Goal: Task Accomplishment & Management: Manage account settings

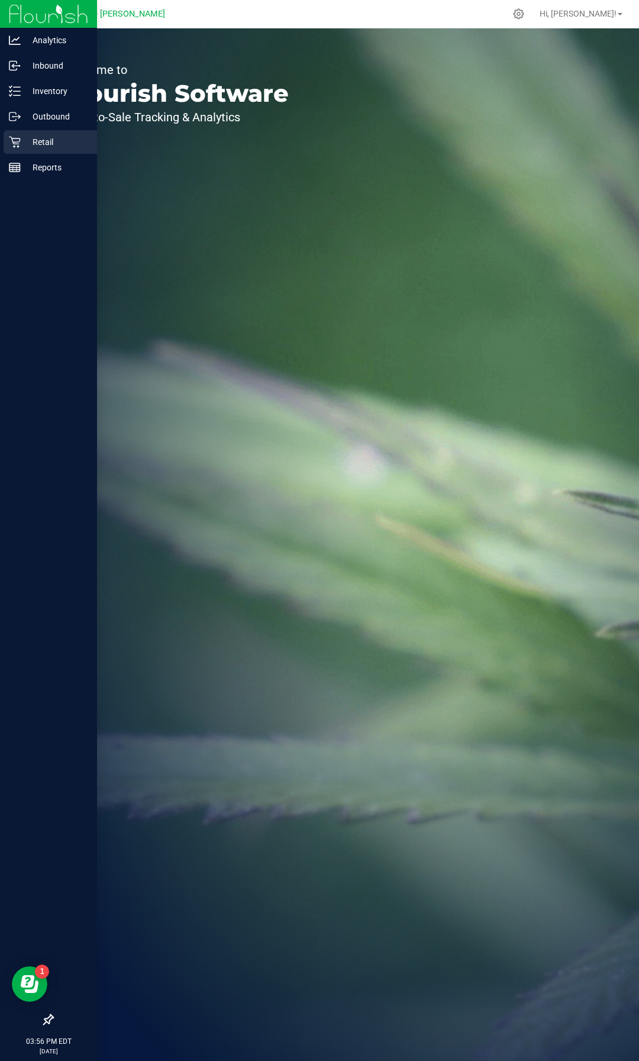
click at [12, 140] on icon at bounding box center [14, 142] width 11 height 11
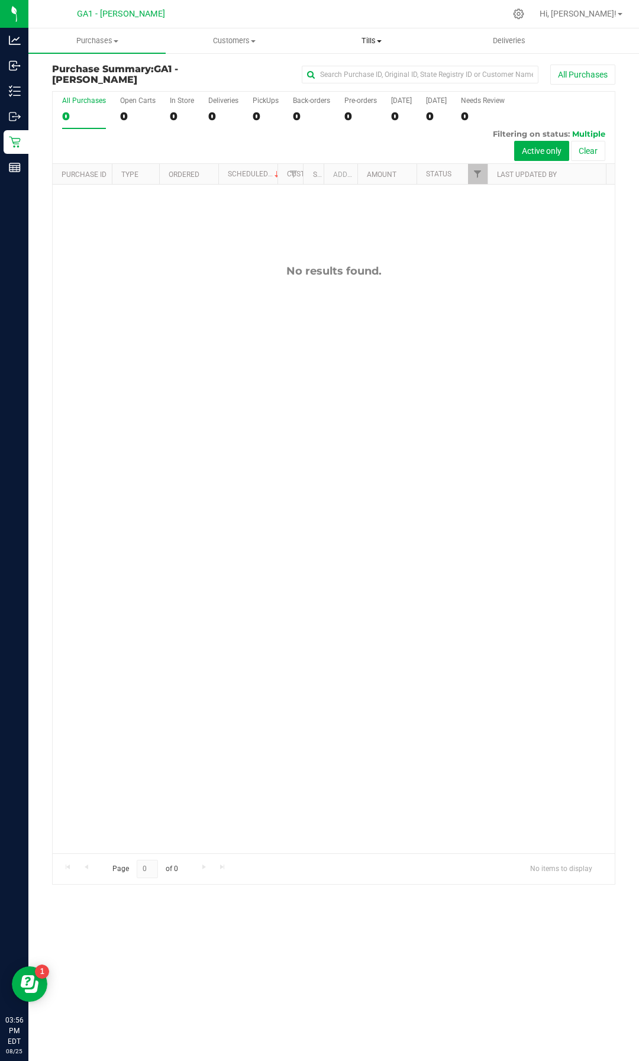
click at [368, 33] on uib-tab-heading "Tills Manage tills Reconcile e-payments" at bounding box center [372, 41] width 136 height 24
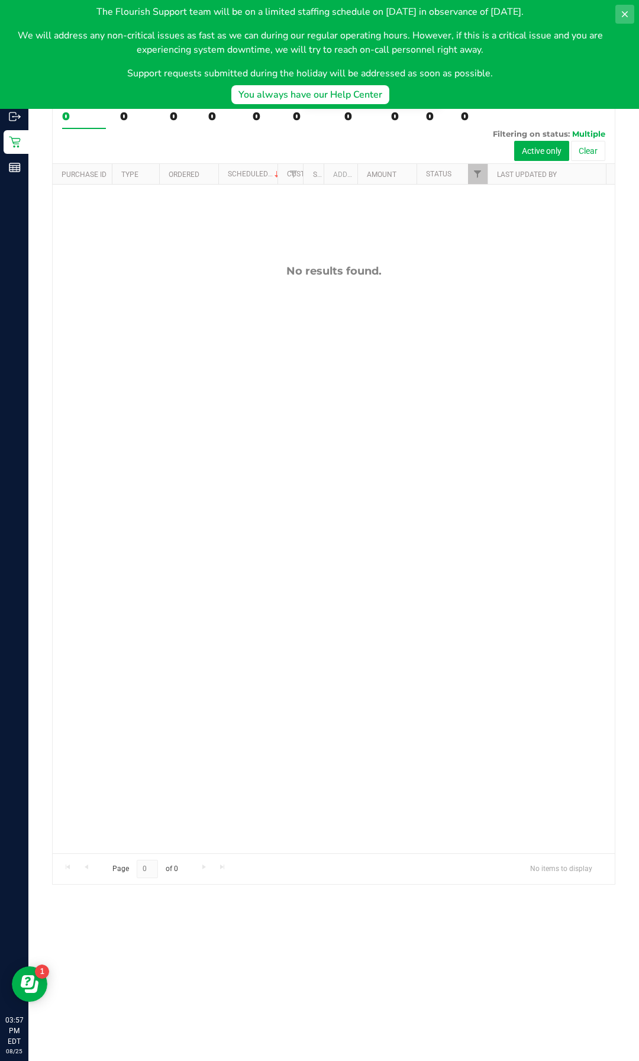
click at [633, 15] on button at bounding box center [625, 14] width 19 height 19
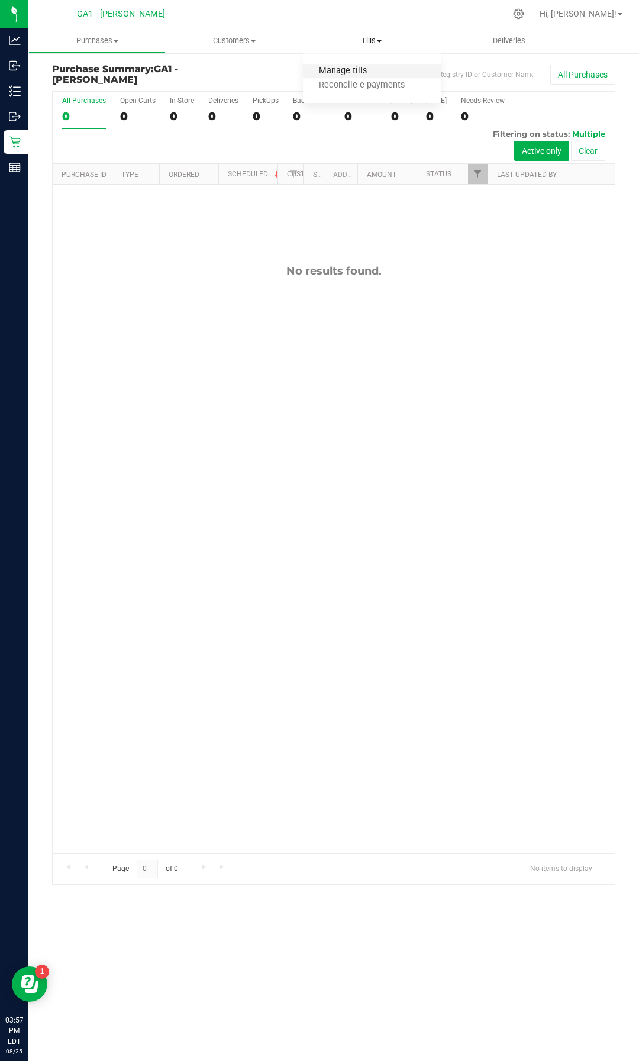
click at [357, 70] on span "Manage tills" at bounding box center [343, 71] width 80 height 10
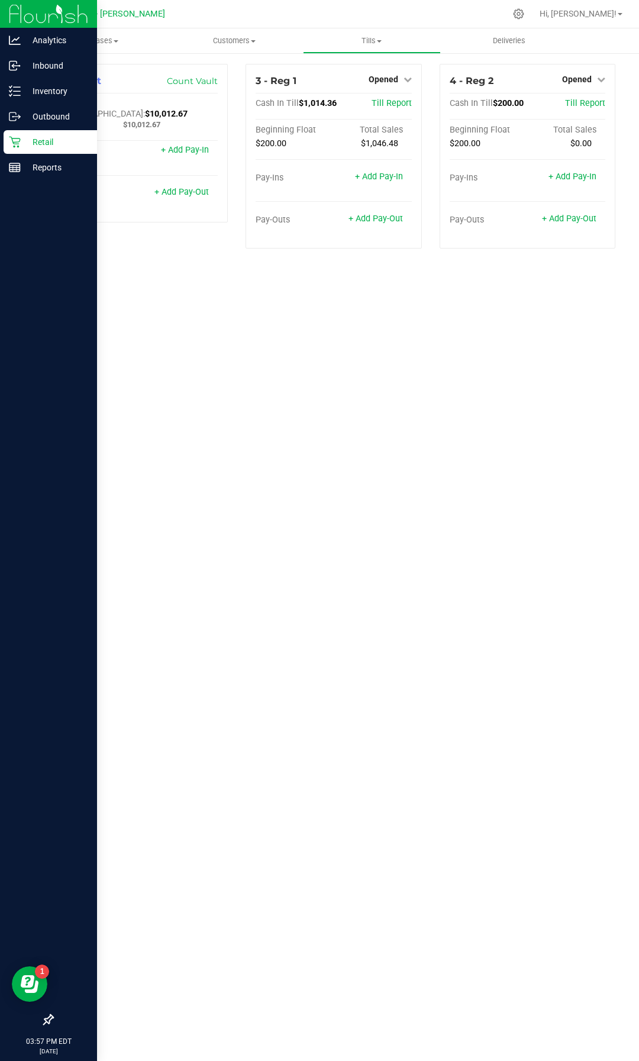
click at [22, 18] on img at bounding box center [48, 14] width 79 height 28
